Goal: Download file/media

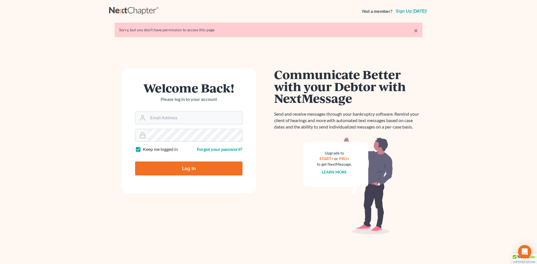
type input "[EMAIL_ADDRESS][DOMAIN_NAME]"
click at [179, 166] on input "Log In" at bounding box center [188, 169] width 107 height 14
type input "Thinking..."
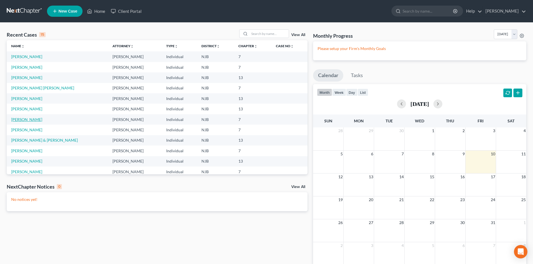
click at [21, 117] on link "Webster, Anthony" at bounding box center [26, 119] width 31 height 5
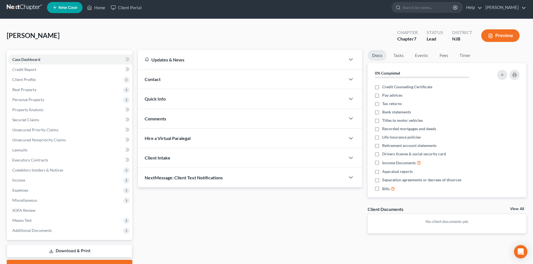
scroll to position [33, 0]
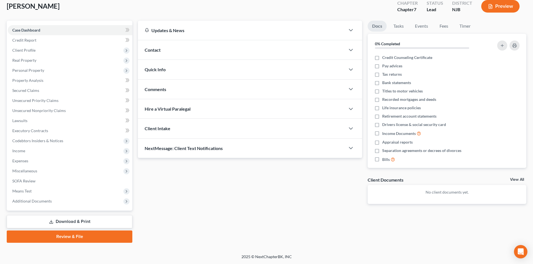
click at [83, 223] on link "Download & Print" at bounding box center [70, 221] width 126 height 13
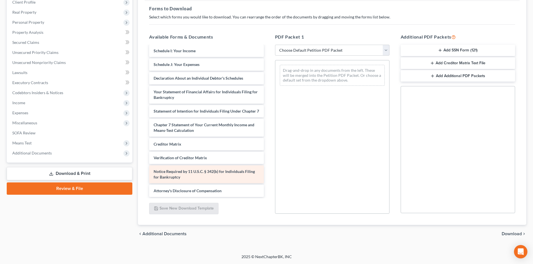
scroll to position [122, 0]
click at [89, 175] on link "Download & Print" at bounding box center [70, 173] width 126 height 13
drag, startPoint x: 388, startPoint y: 51, endPoint x: 369, endPoint y: 49, distance: 19.1
click at [388, 51] on select "Choose Default Petition PDF Packet Complete Bankruptcy Petition (all forms and …" at bounding box center [332, 50] width 114 height 11
select select "15"
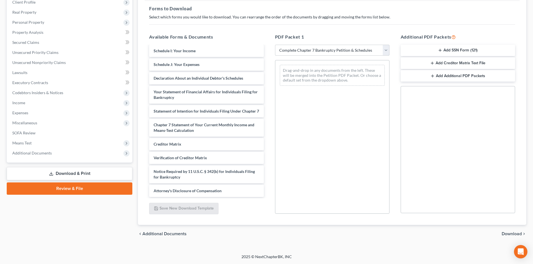
click at [275, 45] on select "Choose Default Petition PDF Packet Complete Bankruptcy Petition (all forms and …" at bounding box center [332, 50] width 114 height 11
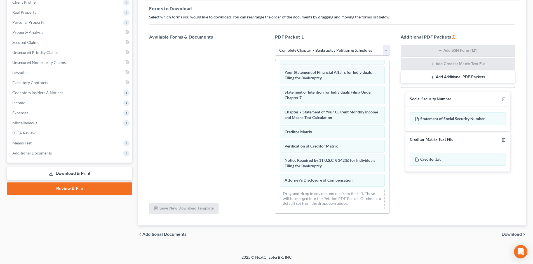
scroll to position [82, 0]
drag, startPoint x: 512, startPoint y: 233, endPoint x: 509, endPoint y: 228, distance: 5.4
click at [512, 232] on span "Download" at bounding box center [511, 234] width 20 height 4
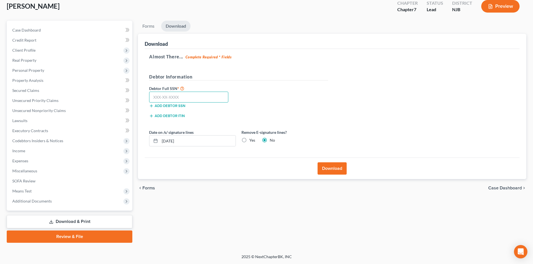
click at [190, 95] on input "text" at bounding box center [188, 97] width 79 height 11
type input "145-86-5864"
click at [337, 171] on button "Download" at bounding box center [331, 168] width 29 height 12
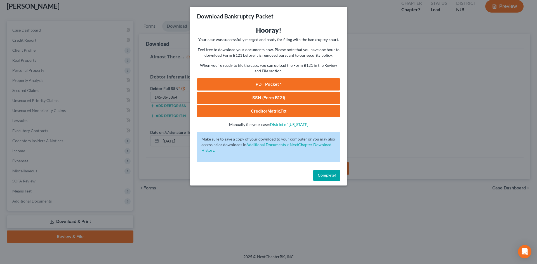
click at [266, 83] on link "PDF Packet 1" at bounding box center [268, 84] width 143 height 12
click at [282, 96] on link "SSN (Form B121)" at bounding box center [268, 98] width 143 height 12
click at [262, 108] on link "CreditorMatrix.txt" at bounding box center [268, 111] width 143 height 12
click at [333, 178] on button "Complete!" at bounding box center [326, 175] width 27 height 11
